Goal: Check status: Check status

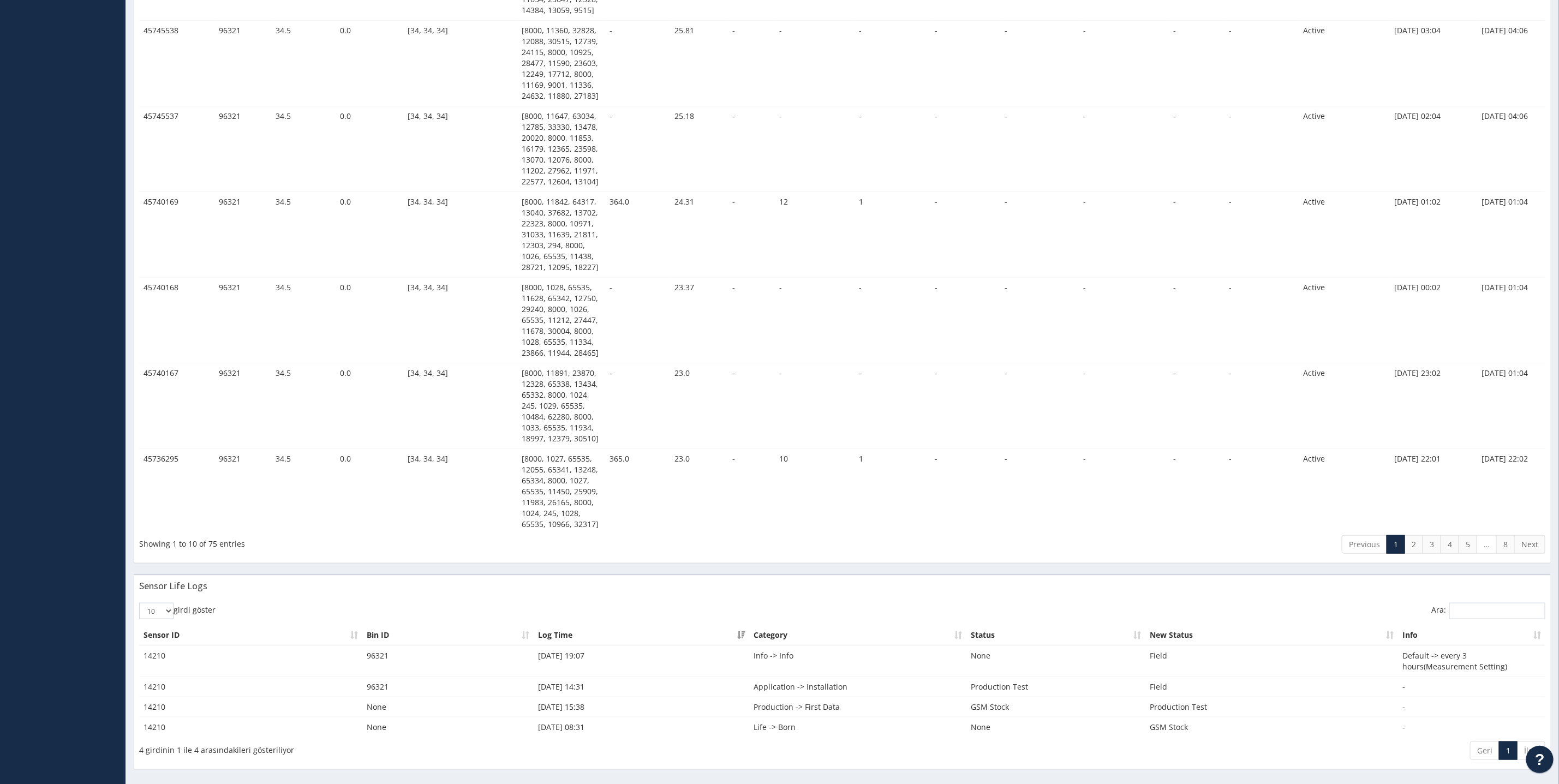
scroll to position [689, 0]
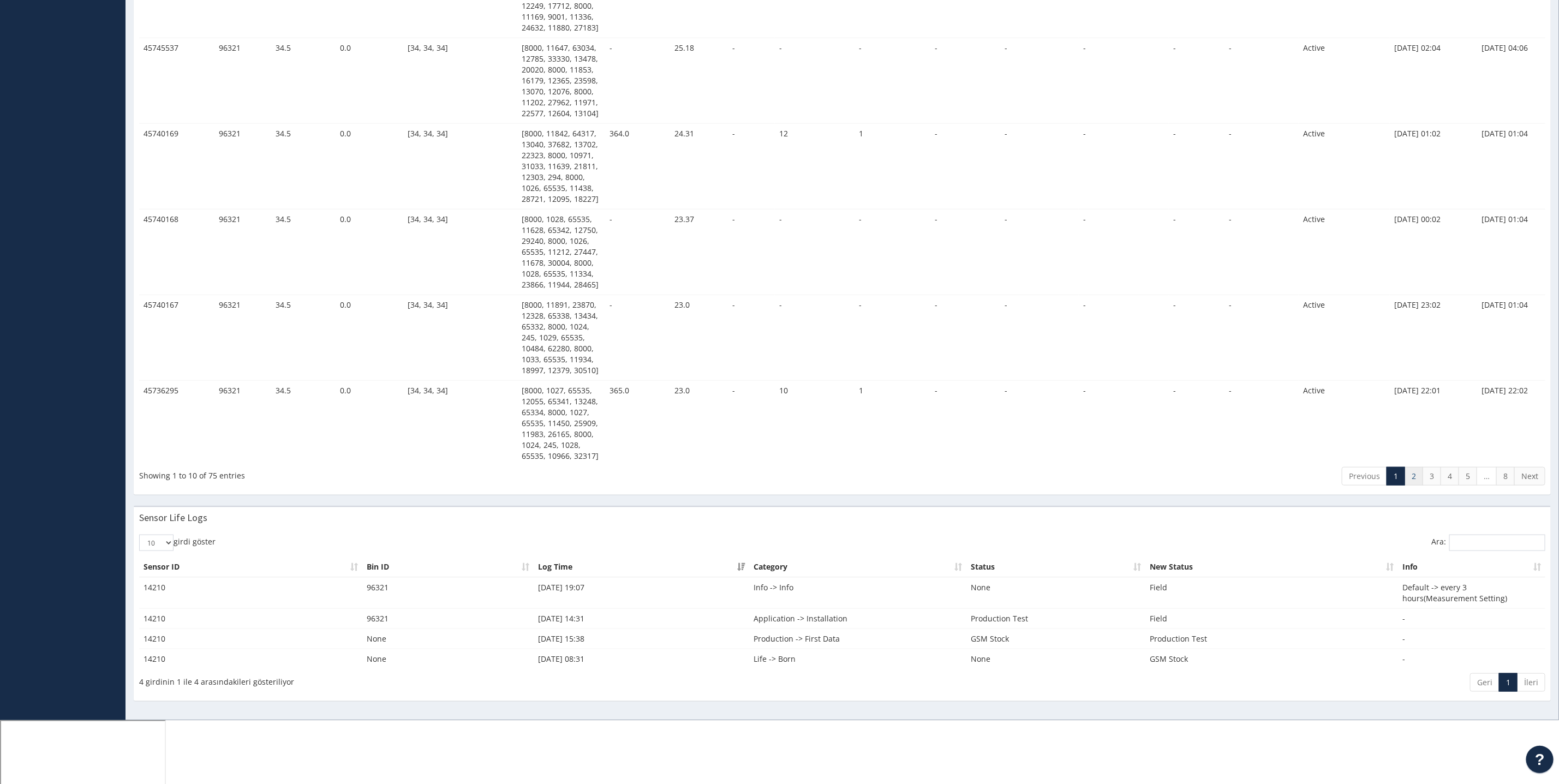
click at [1418, 485] on link "2" at bounding box center [1413, 477] width 19 height 19
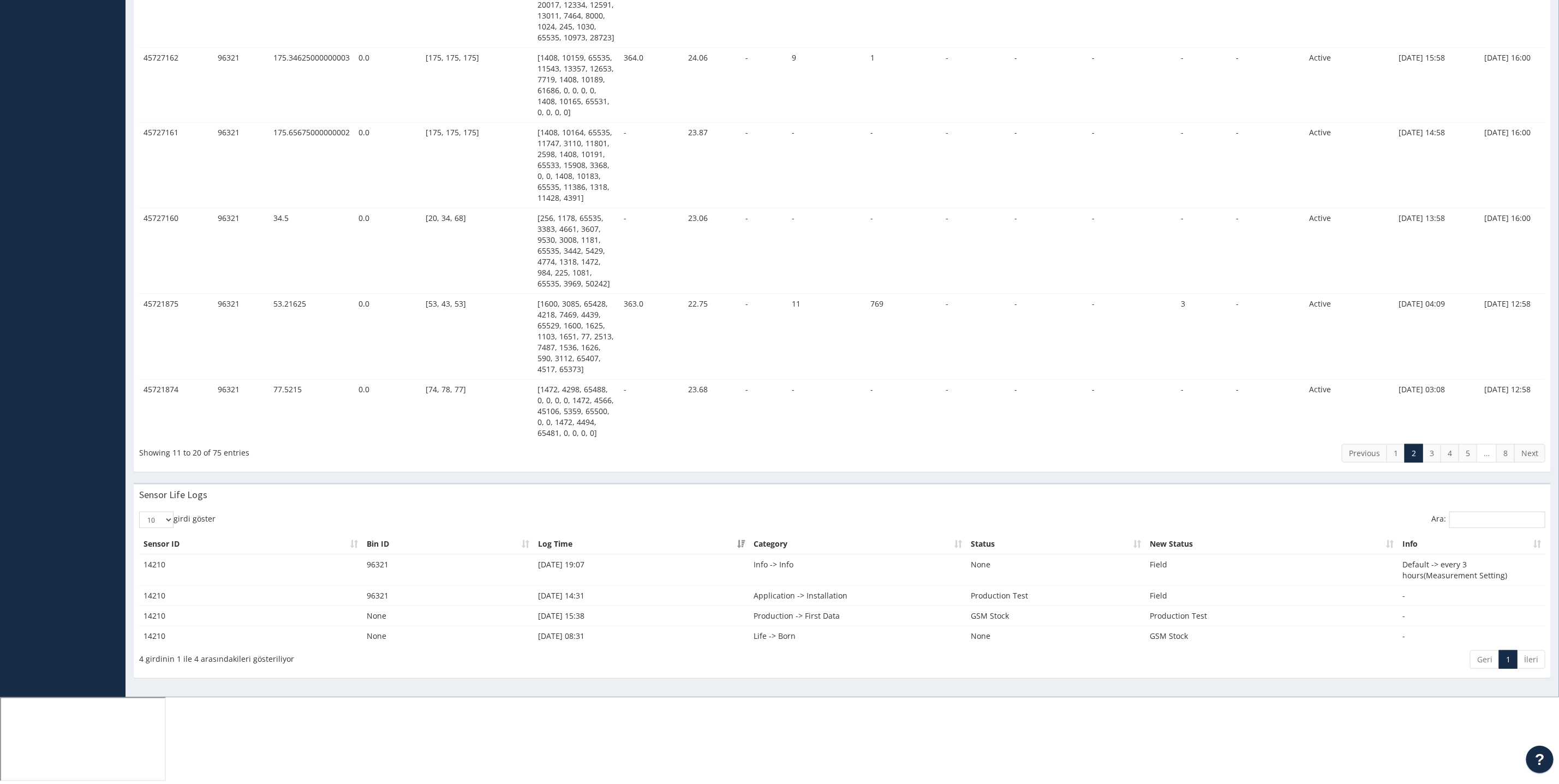
scroll to position [656, 0]
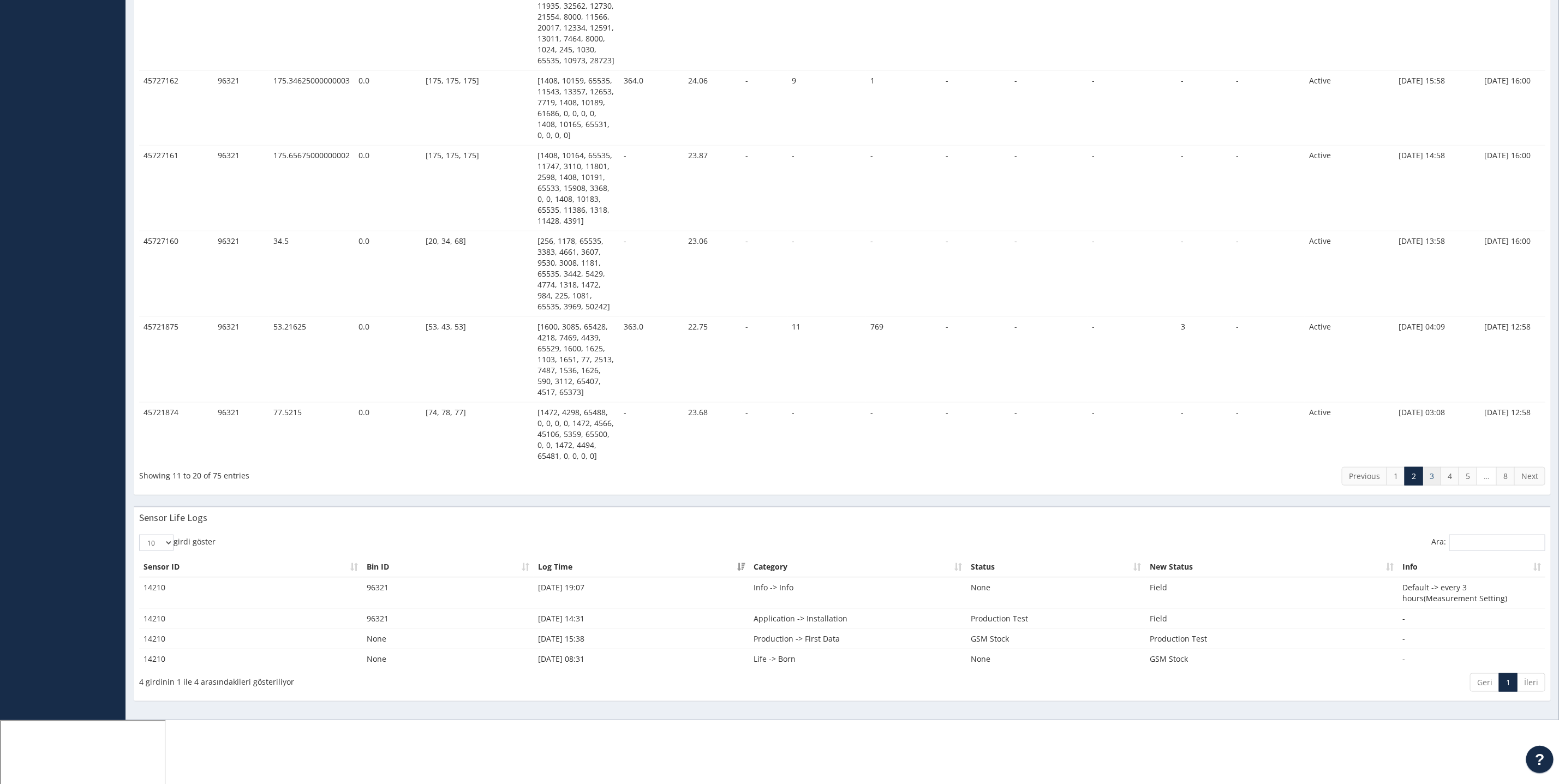
click at [1430, 485] on link "3" at bounding box center [1431, 477] width 19 height 19
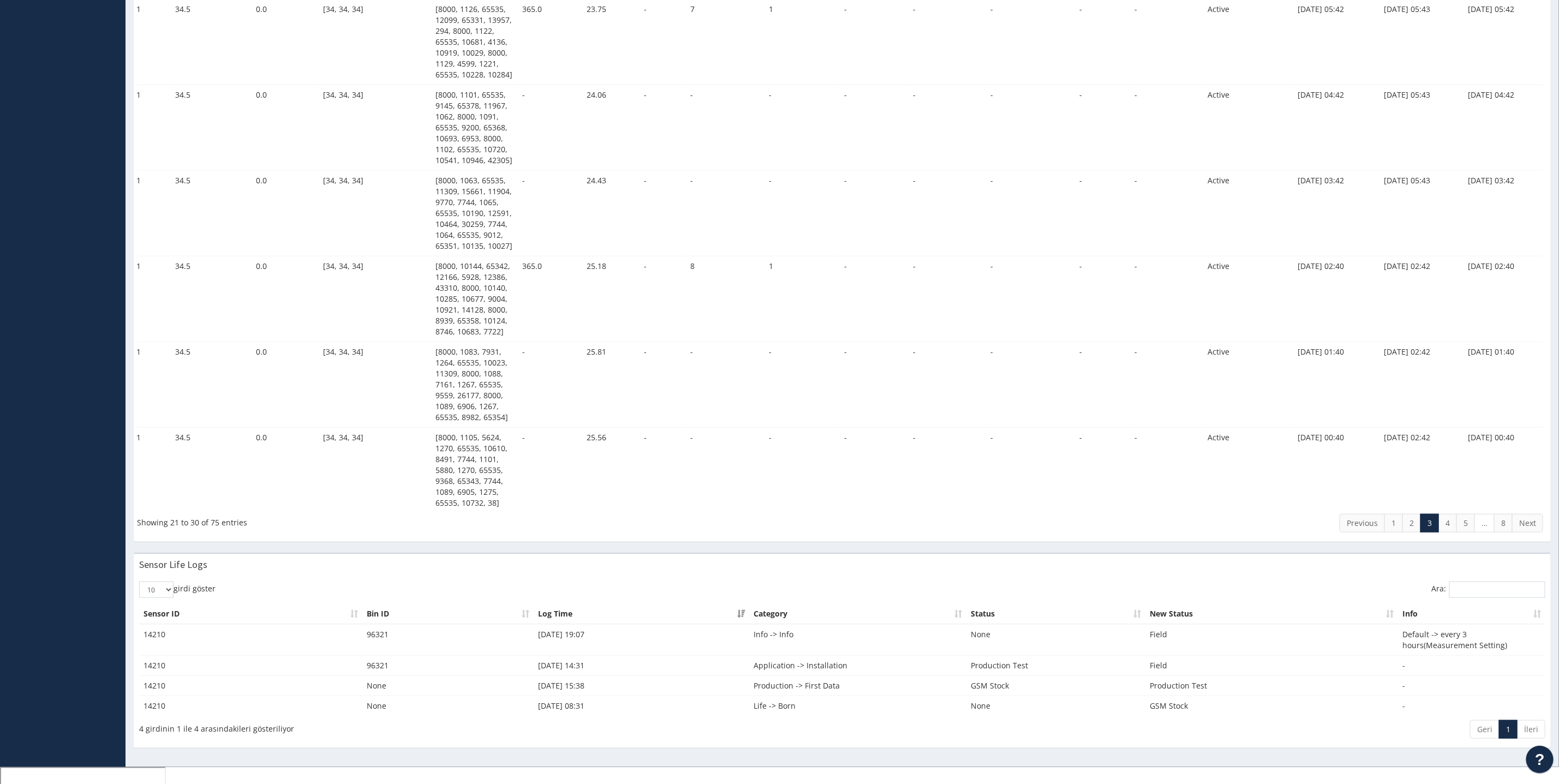
scroll to position [625, 0]
click at [1395, 527] on link "1" at bounding box center [1394, 519] width 19 height 19
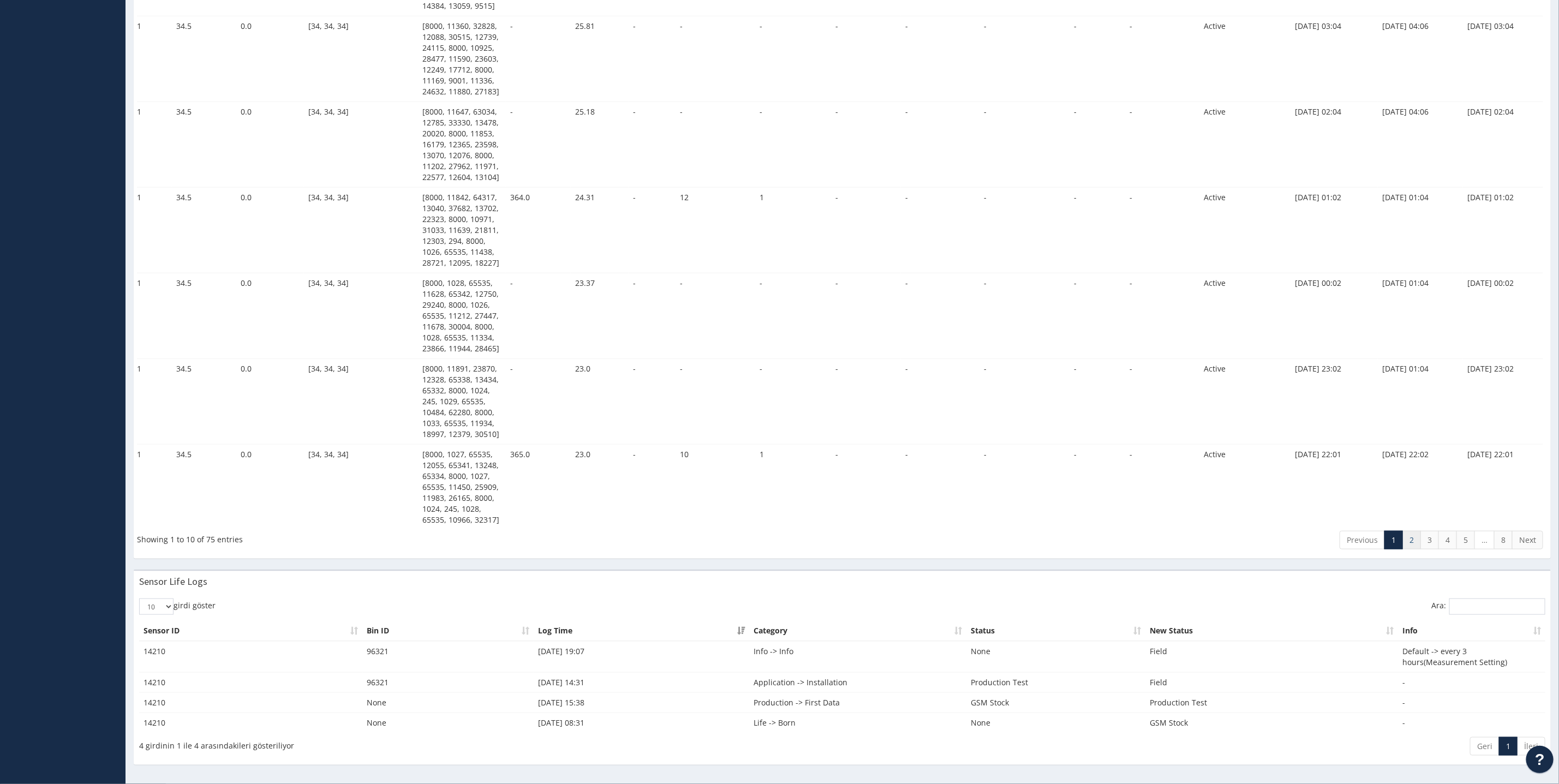
click at [1403, 549] on link "2" at bounding box center [1412, 540] width 19 height 19
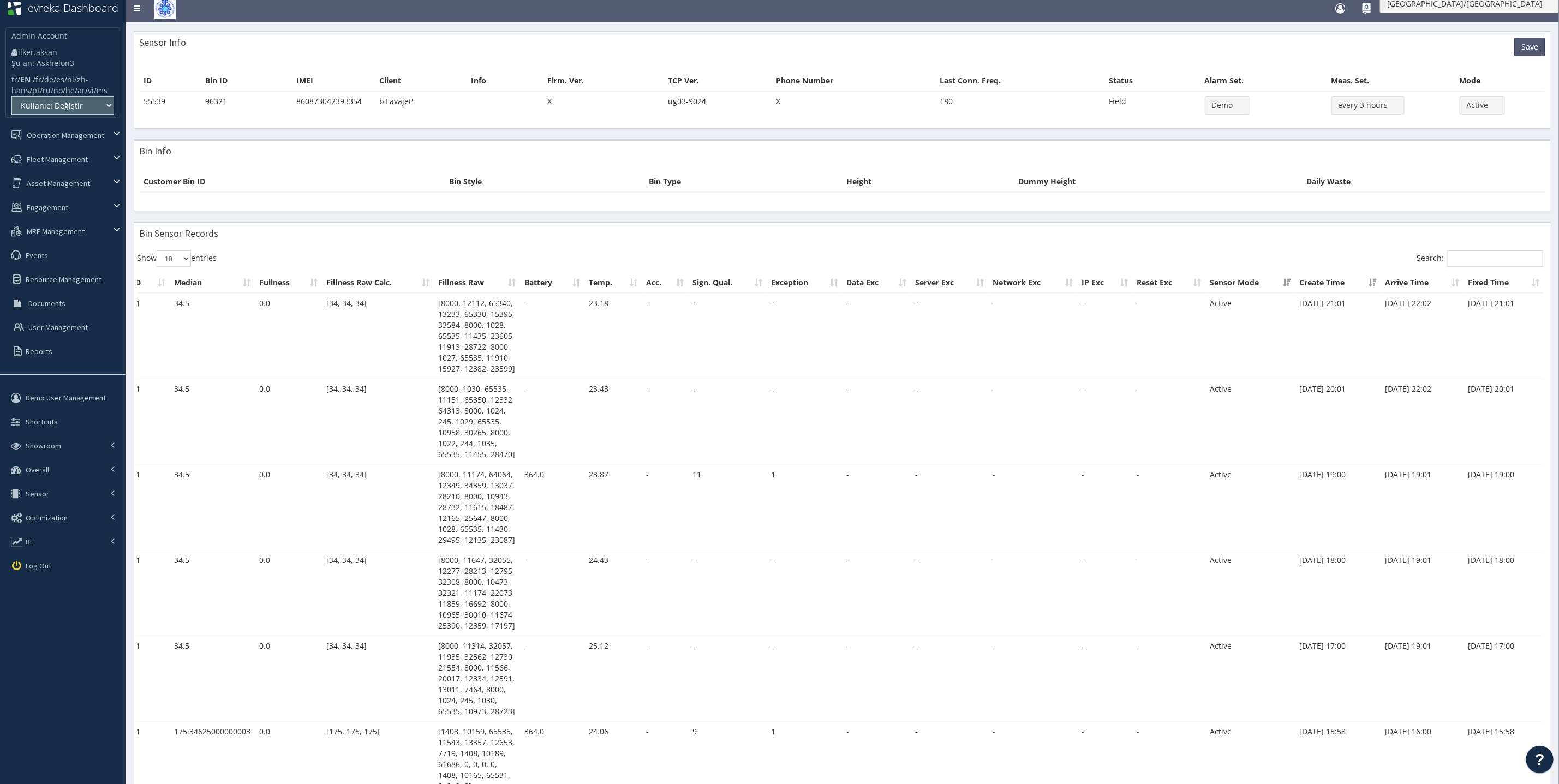
scroll to position [0, 0]
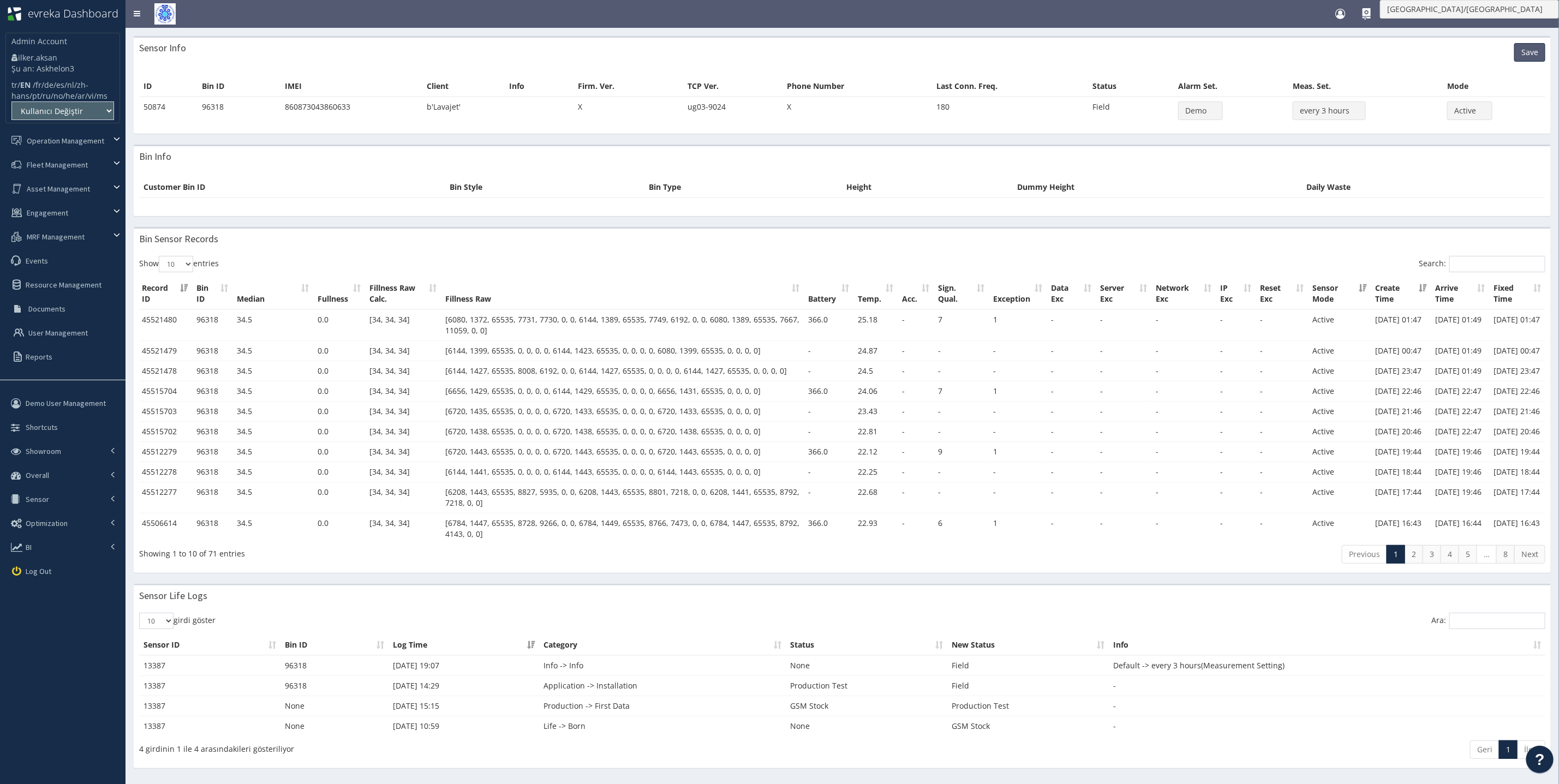
scroll to position [0, 2]
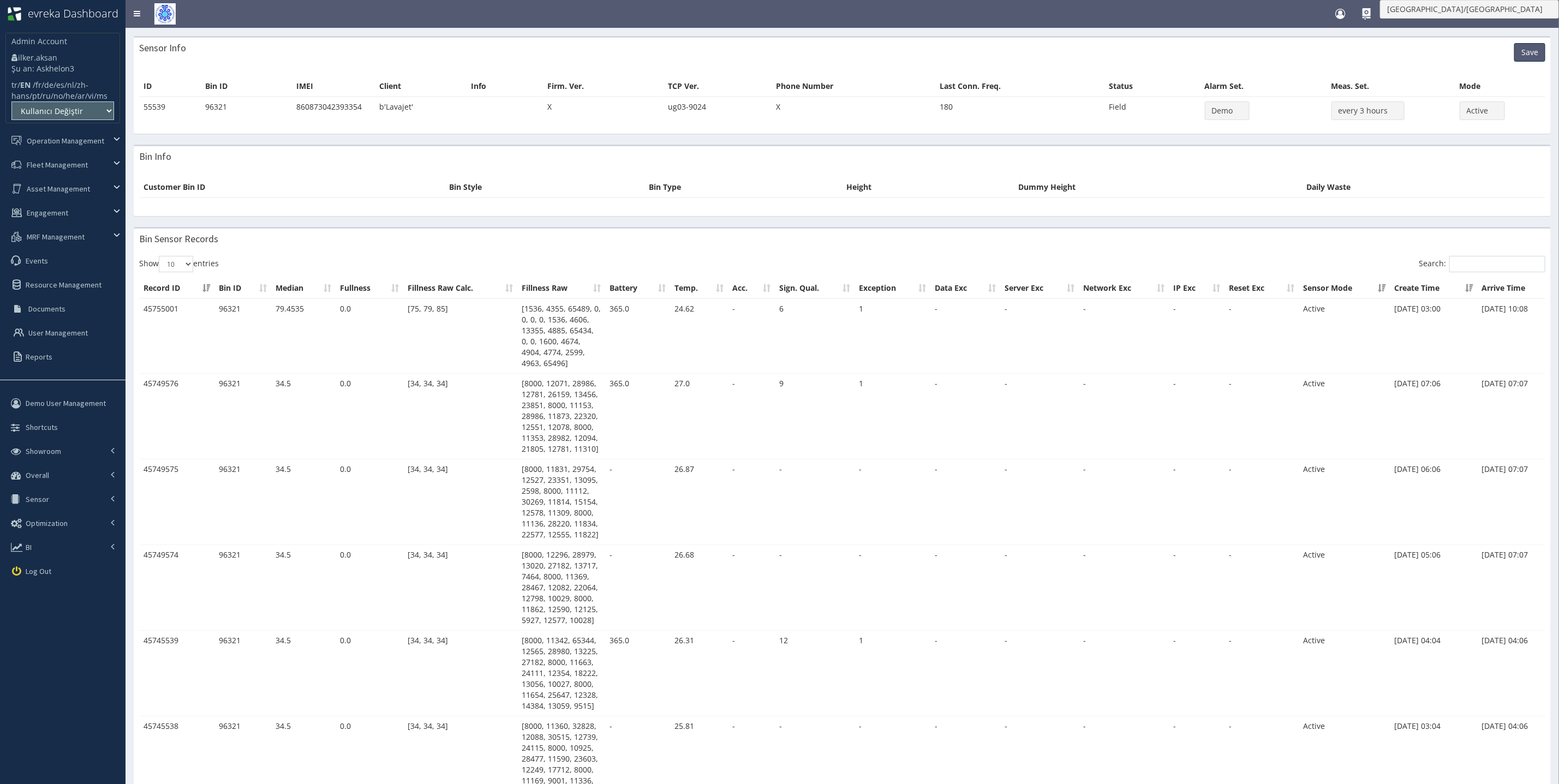
scroll to position [0, 97]
